Goal: Find specific page/section: Find specific page/section

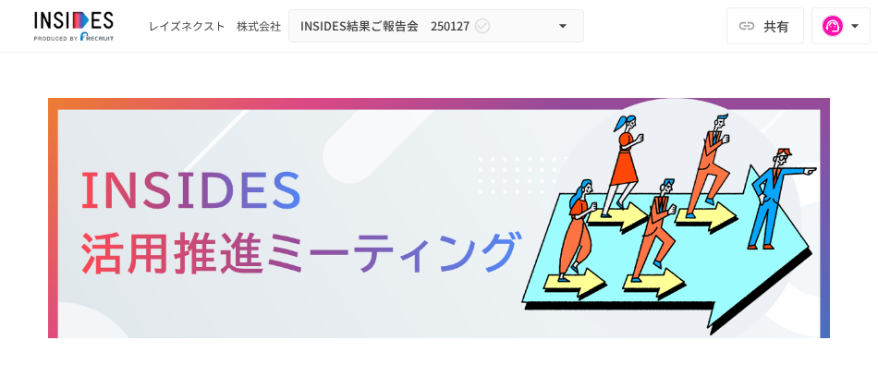
scroll to position [712, 0]
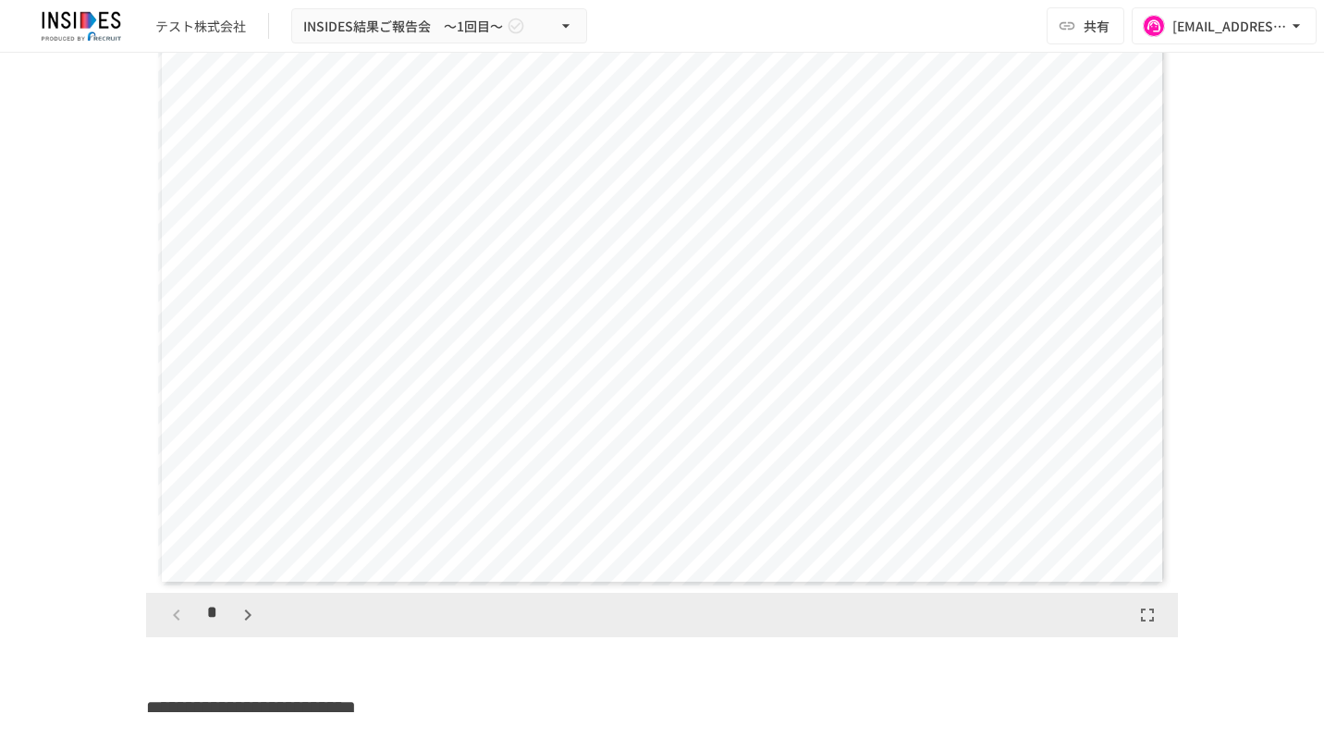
scroll to position [1694, 0]
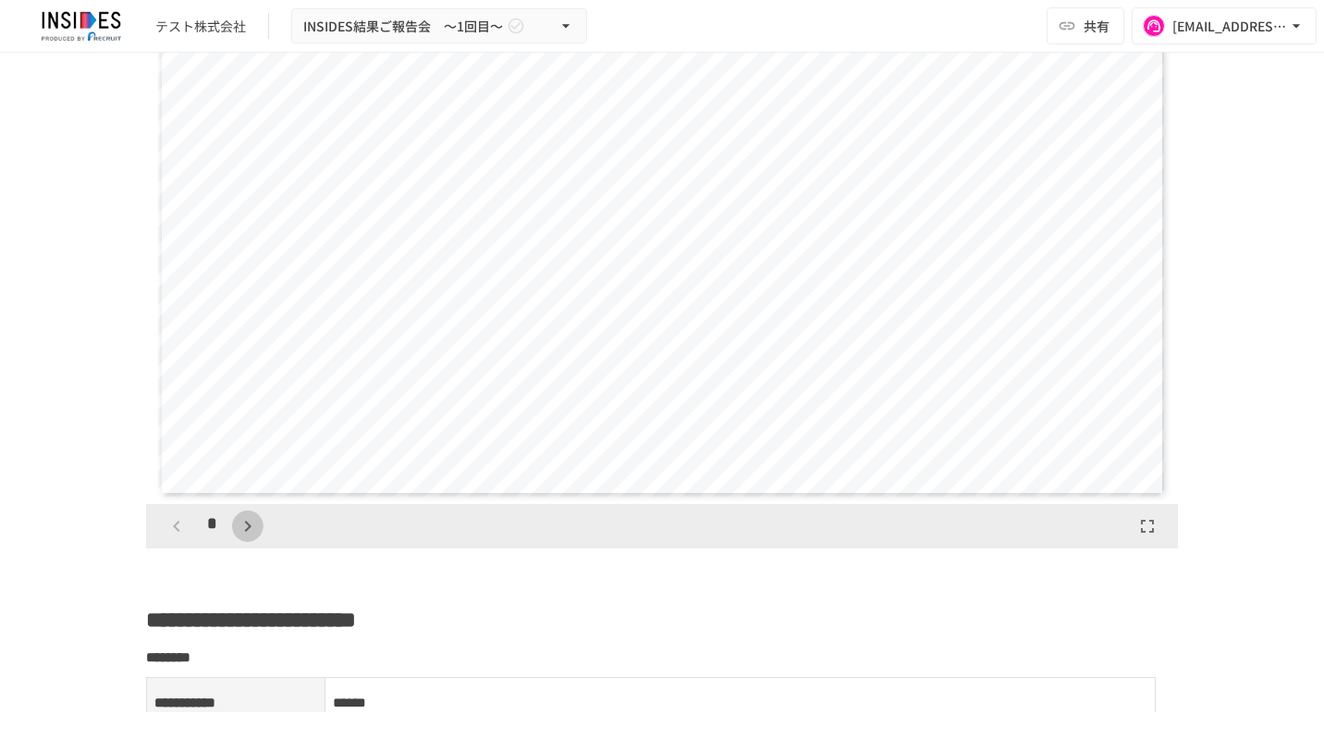
click at [237, 520] on icon "button" at bounding box center [248, 526] width 22 height 22
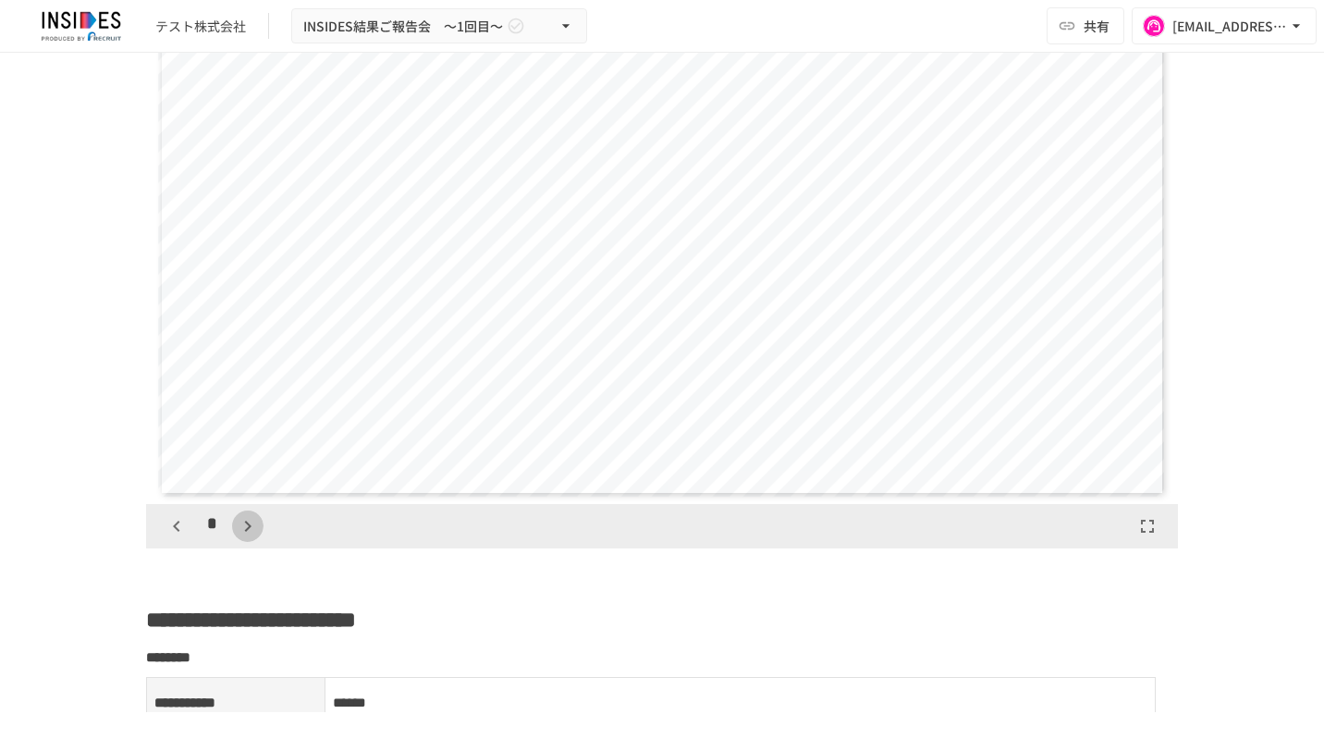
click at [237, 520] on icon "button" at bounding box center [248, 526] width 22 height 22
click at [241, 520] on button "button" at bounding box center [256, 525] width 31 height 31
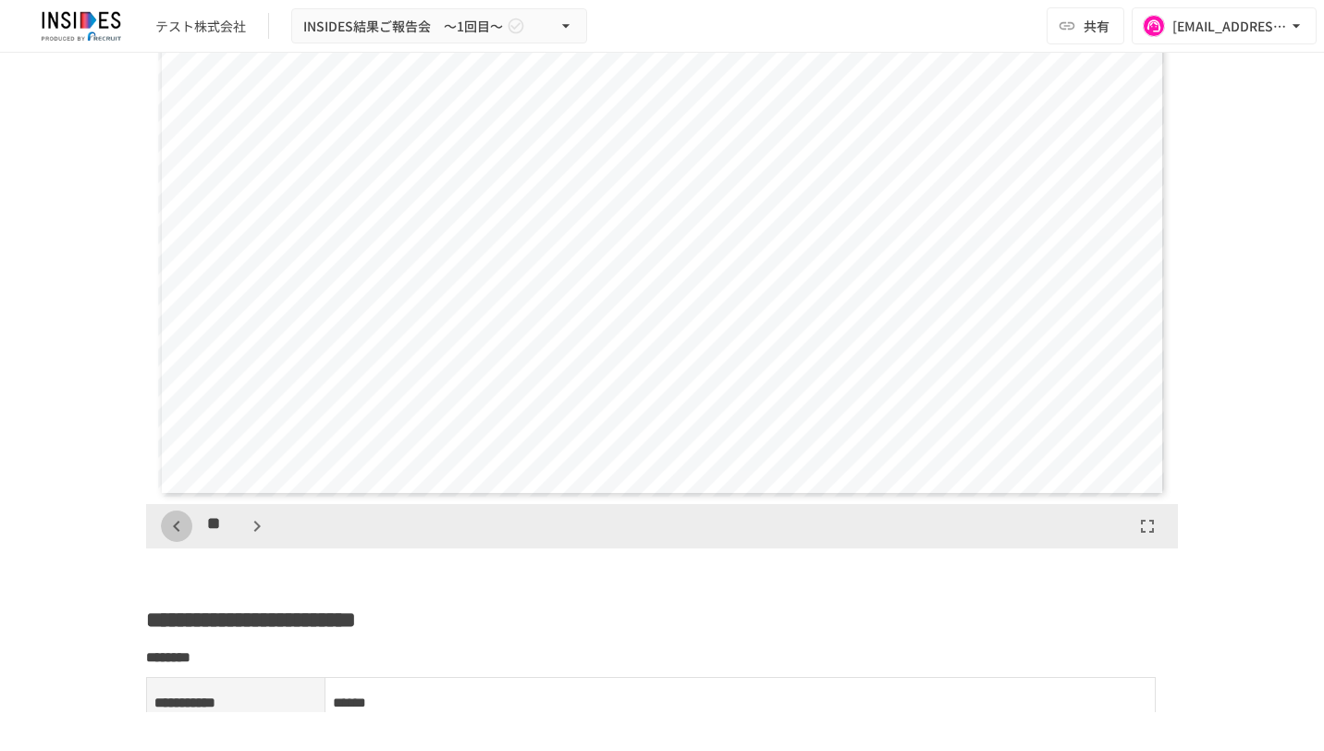
click at [174, 521] on icon "button" at bounding box center [176, 526] width 22 height 22
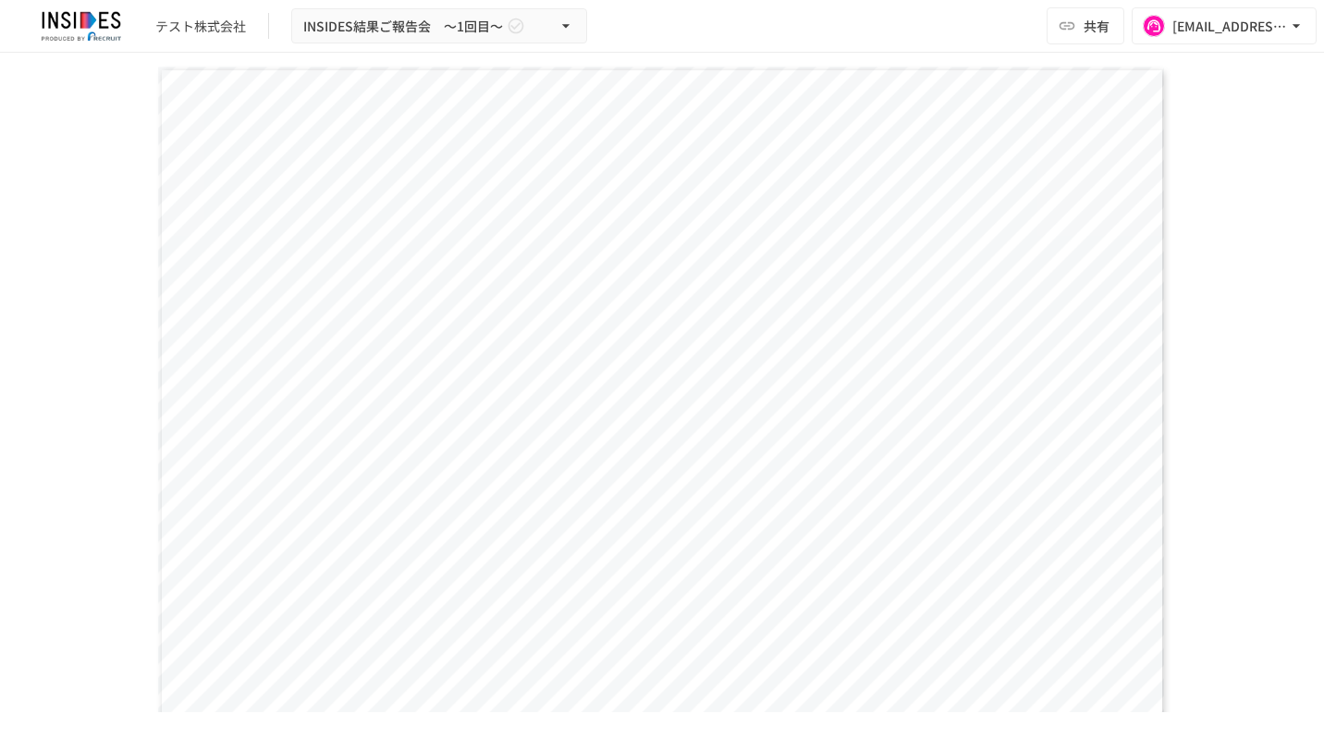
scroll to position [1416, 0]
